Goal: Information Seeking & Learning: Learn about a topic

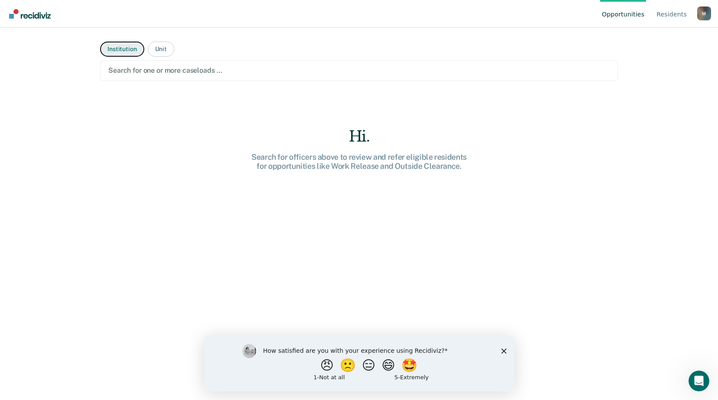
click at [116, 46] on button "Institution" at bounding box center [122, 49] width 44 height 15
click at [117, 62] on div "Search for one or more institutions …" at bounding box center [359, 70] width 518 height 21
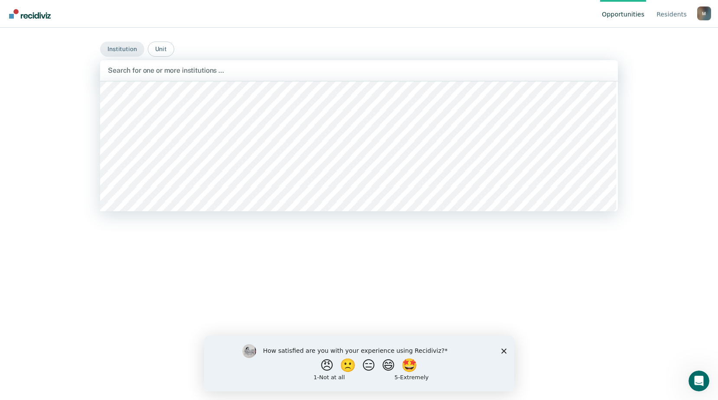
scroll to position [7757, 0]
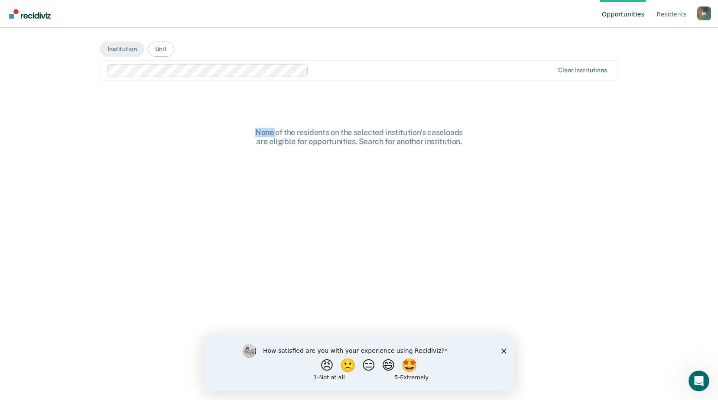
click at [228, 125] on main "Institution Unit option Western Reception, Diagnostic and Correctional Center /…" at bounding box center [359, 204] width 539 height 352
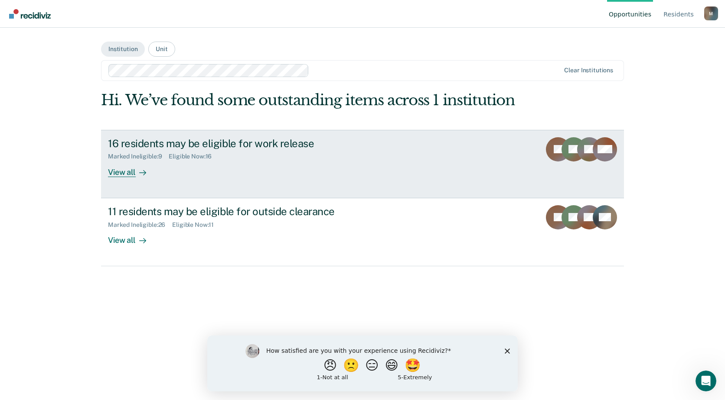
click at [121, 174] on div "View all" at bounding box center [132, 168] width 49 height 17
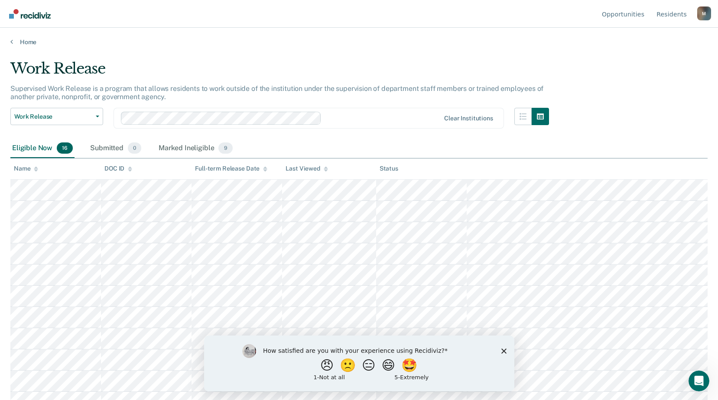
click at [502, 351] on polygon "Close survey" at bounding box center [503, 350] width 5 height 5
